Goal: Check status: Check status

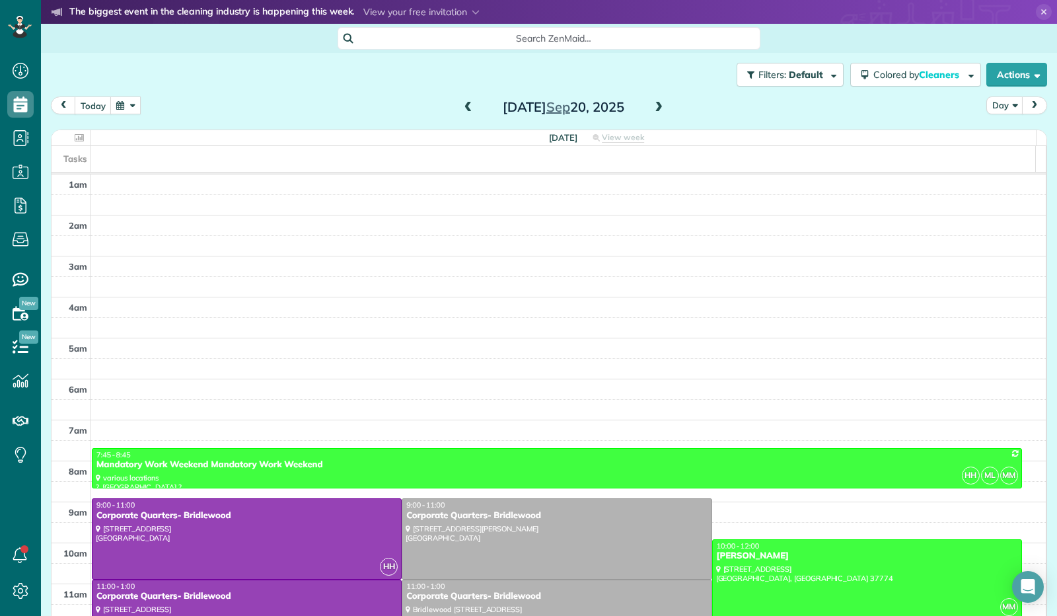
scroll to position [244, 0]
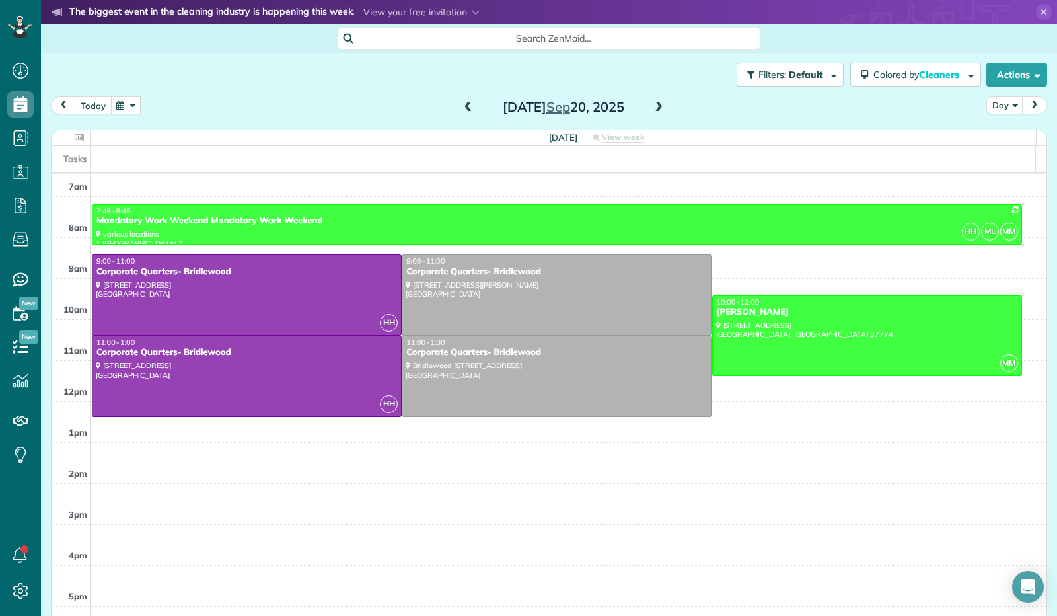
click at [95, 108] on button "today" at bounding box center [93, 105] width 37 height 18
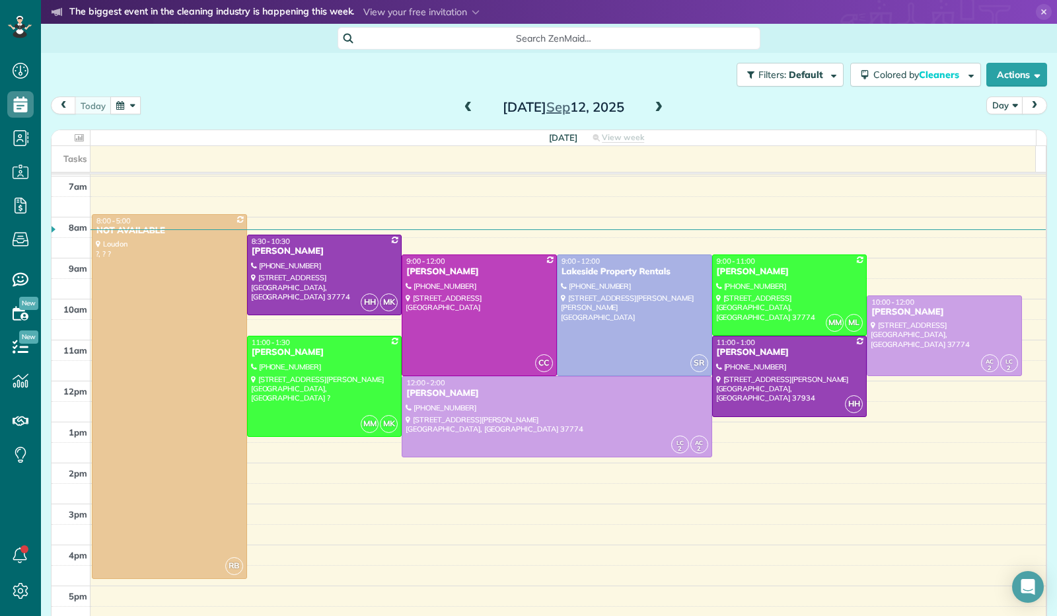
click at [655, 105] on span at bounding box center [659, 108] width 15 height 12
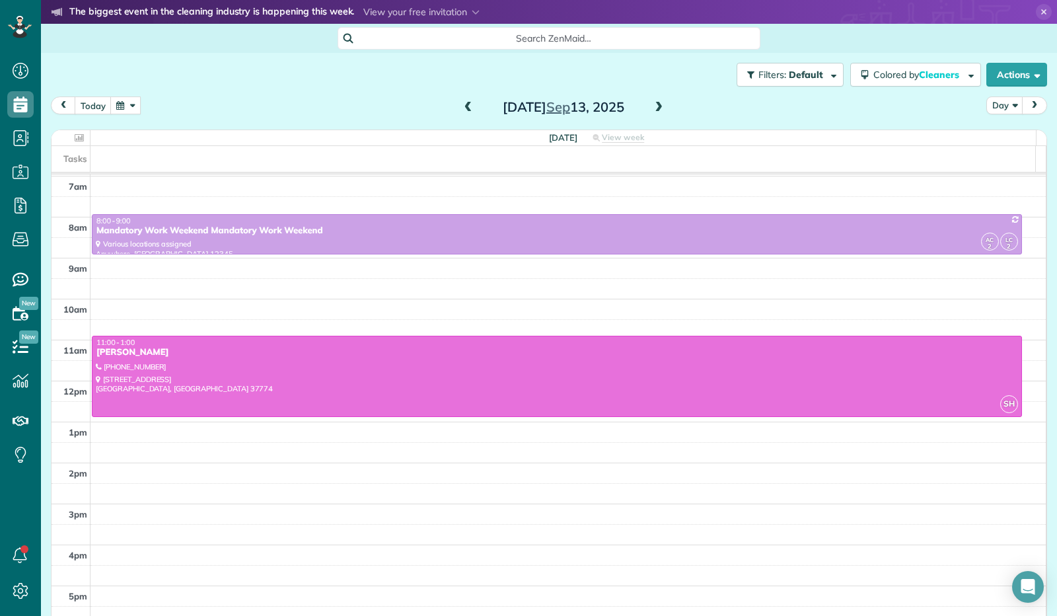
click at [655, 105] on span at bounding box center [659, 108] width 15 height 12
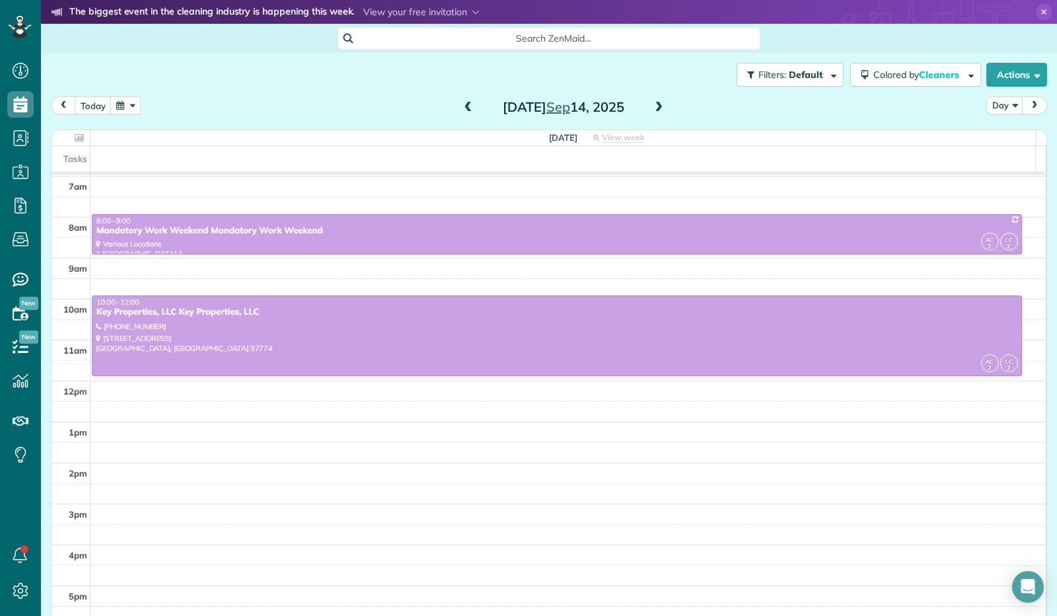
click at [655, 105] on span at bounding box center [659, 108] width 15 height 12
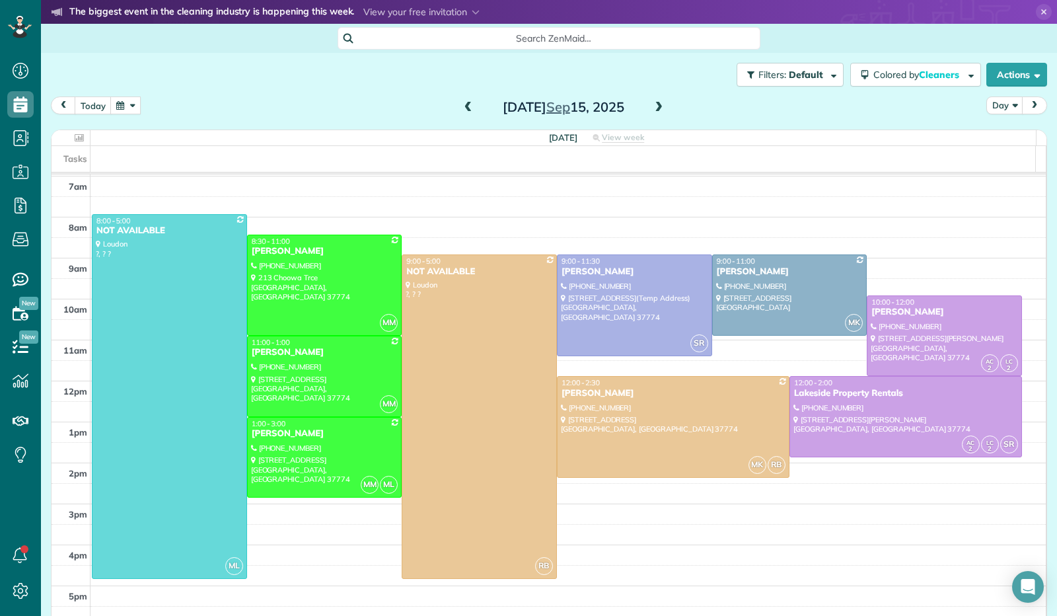
click at [655, 105] on span at bounding box center [659, 108] width 15 height 12
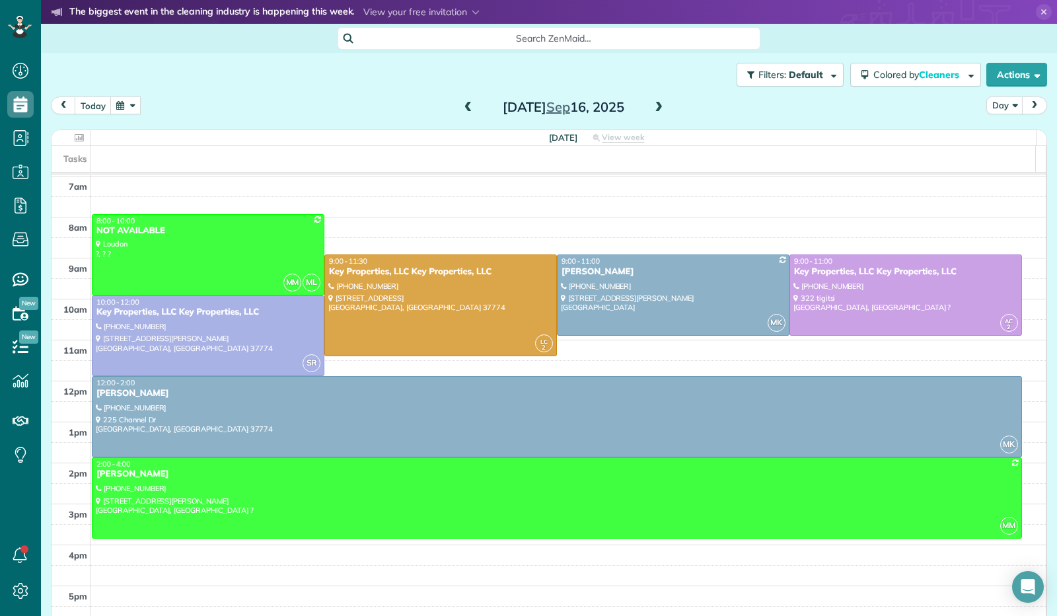
click at [652, 110] on span at bounding box center [659, 108] width 15 height 12
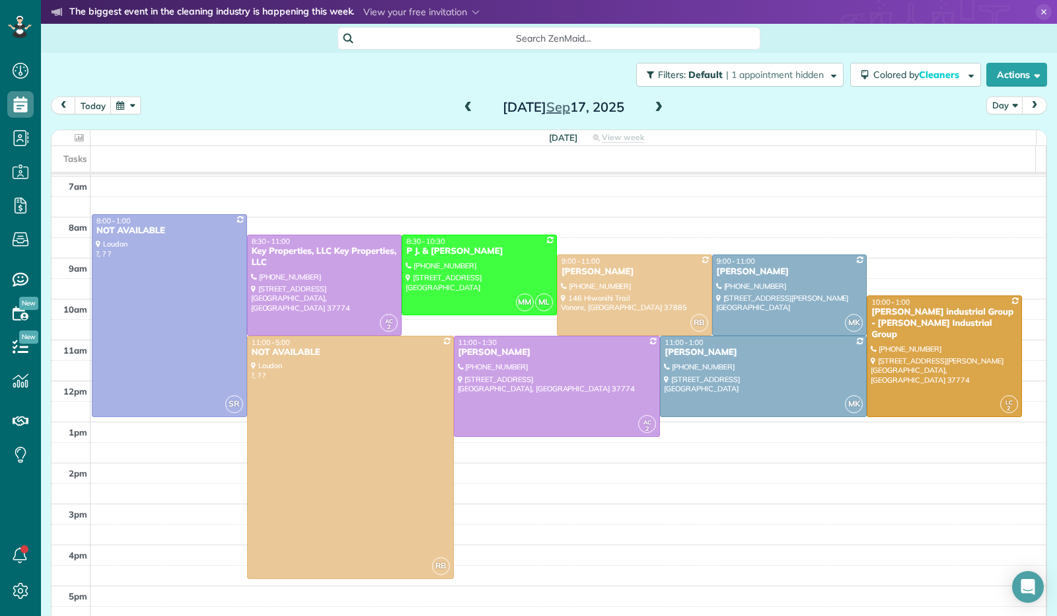
click at [652, 112] on span at bounding box center [659, 108] width 15 height 12
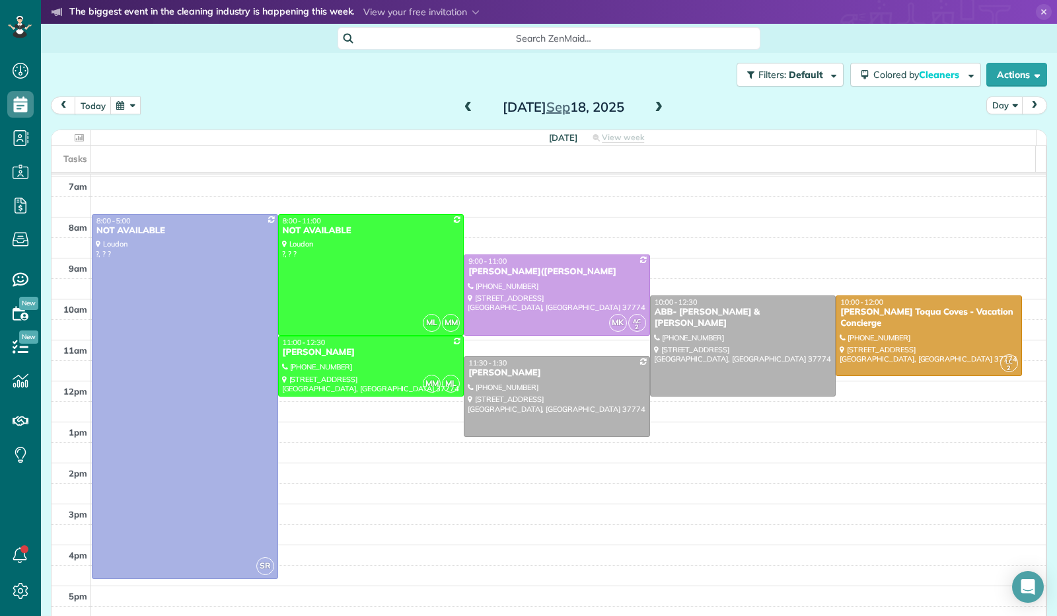
click at [652, 112] on span at bounding box center [659, 108] width 15 height 12
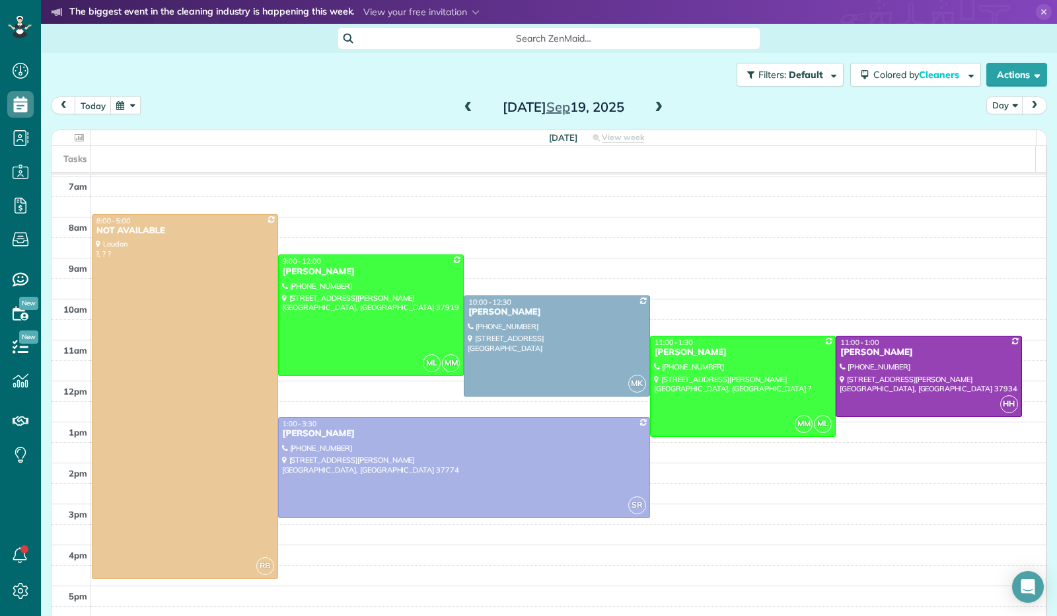
click at [655, 105] on span at bounding box center [659, 108] width 15 height 12
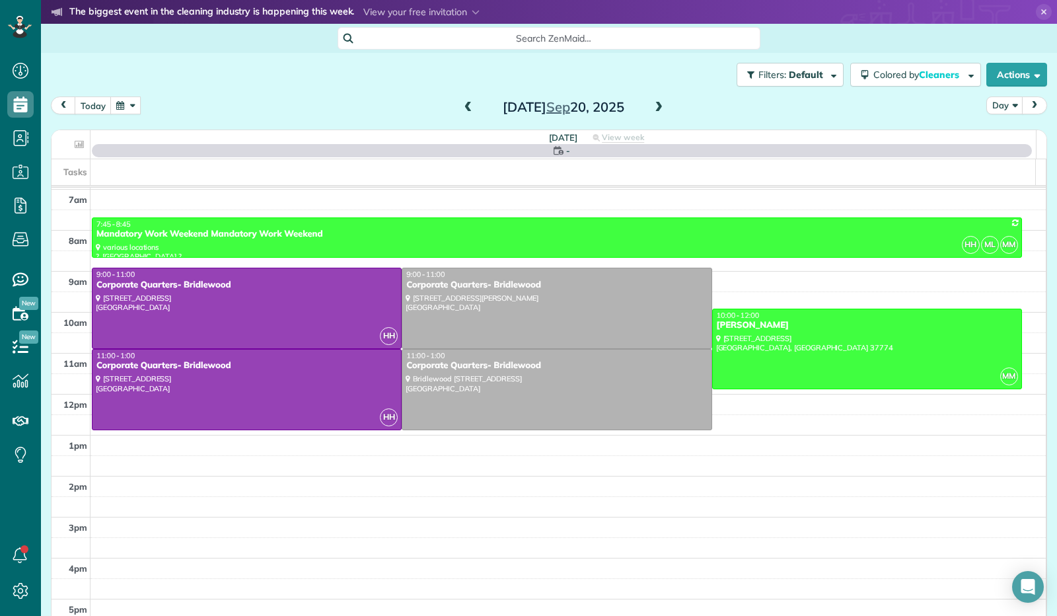
click at [655, 106] on span at bounding box center [659, 108] width 15 height 12
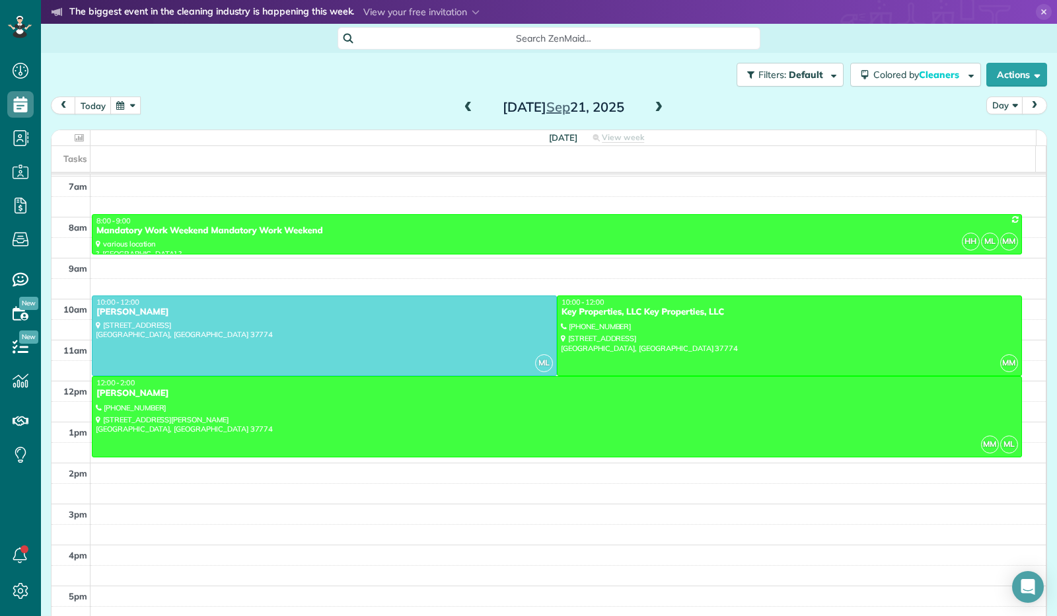
click at [655, 106] on span at bounding box center [659, 108] width 15 height 12
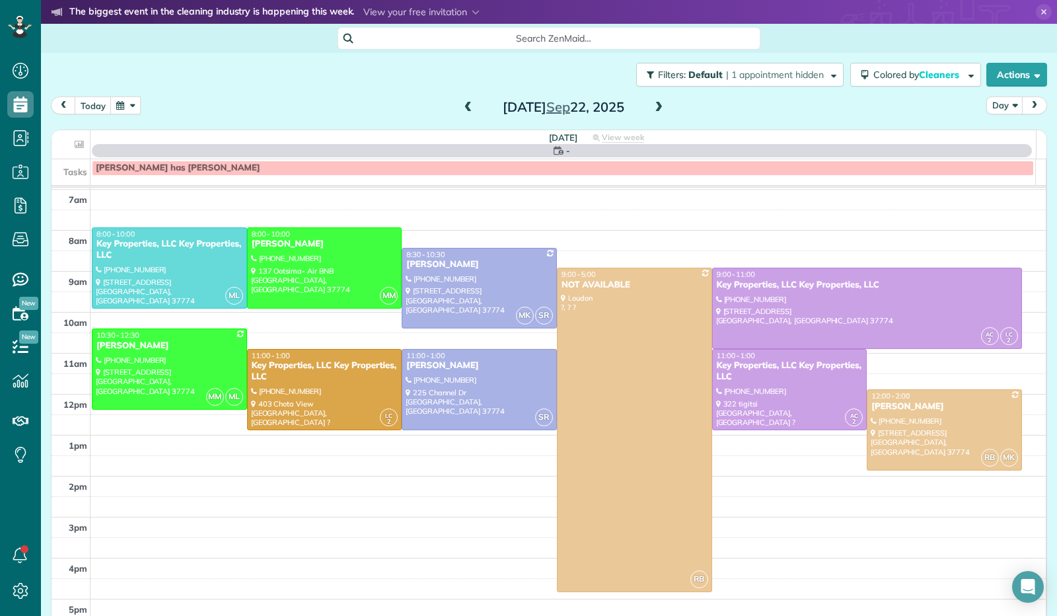
click at [655, 106] on span at bounding box center [659, 108] width 15 height 12
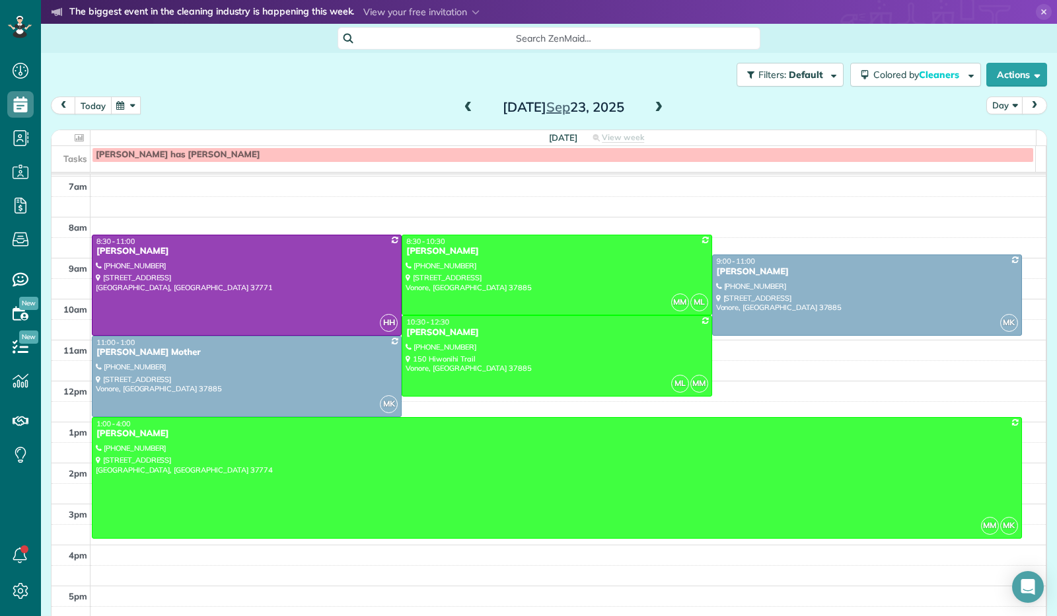
click at [91, 105] on button "today" at bounding box center [93, 105] width 37 height 18
